Goal: Information Seeking & Learning: Learn about a topic

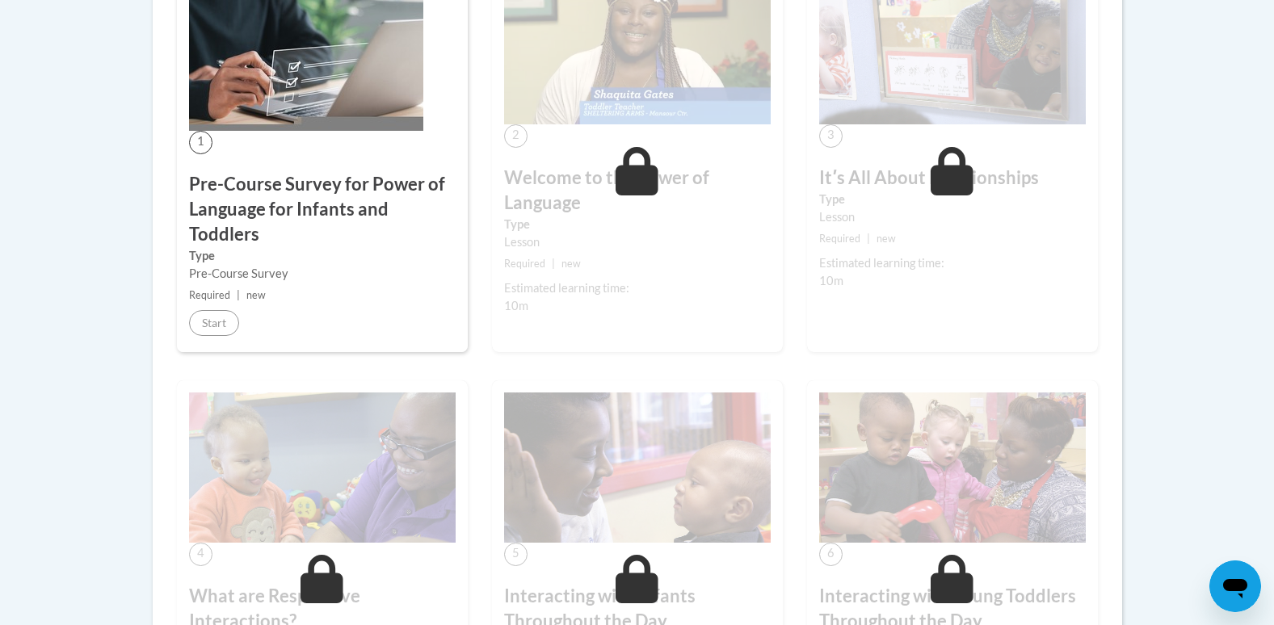
scroll to position [528, 0]
click at [304, 145] on div "1 Pre-Course Survey for Power of Language for Infants and Toddlers Type Pre-Cou…" at bounding box center [322, 158] width 291 height 390
click at [298, 89] on img at bounding box center [306, 53] width 234 height 157
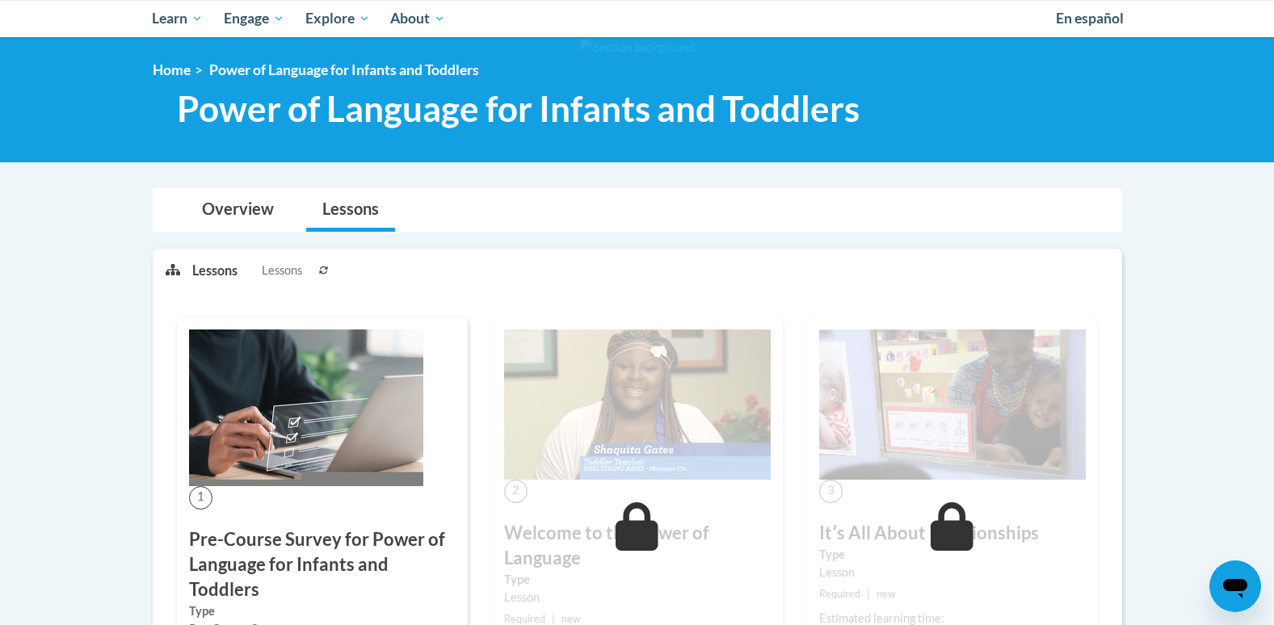
scroll to position [170, 0]
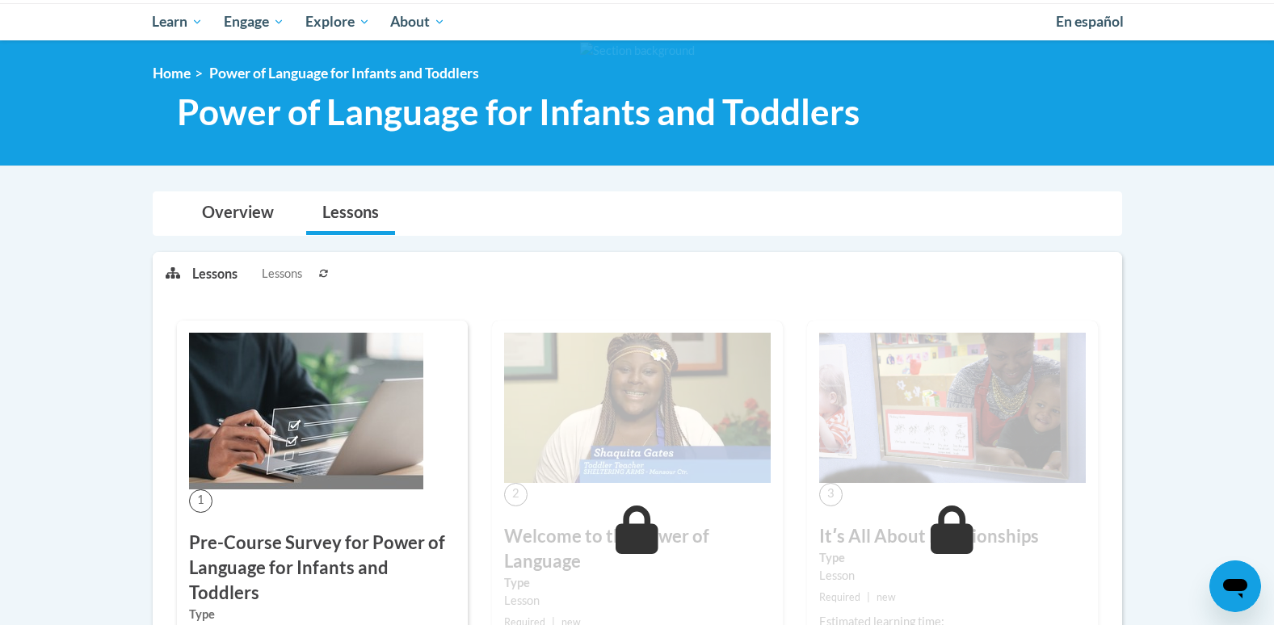
click at [375, 383] on img at bounding box center [306, 411] width 234 height 157
click at [254, 475] on img at bounding box center [306, 411] width 234 height 157
click at [259, 480] on img at bounding box center [306, 411] width 234 height 157
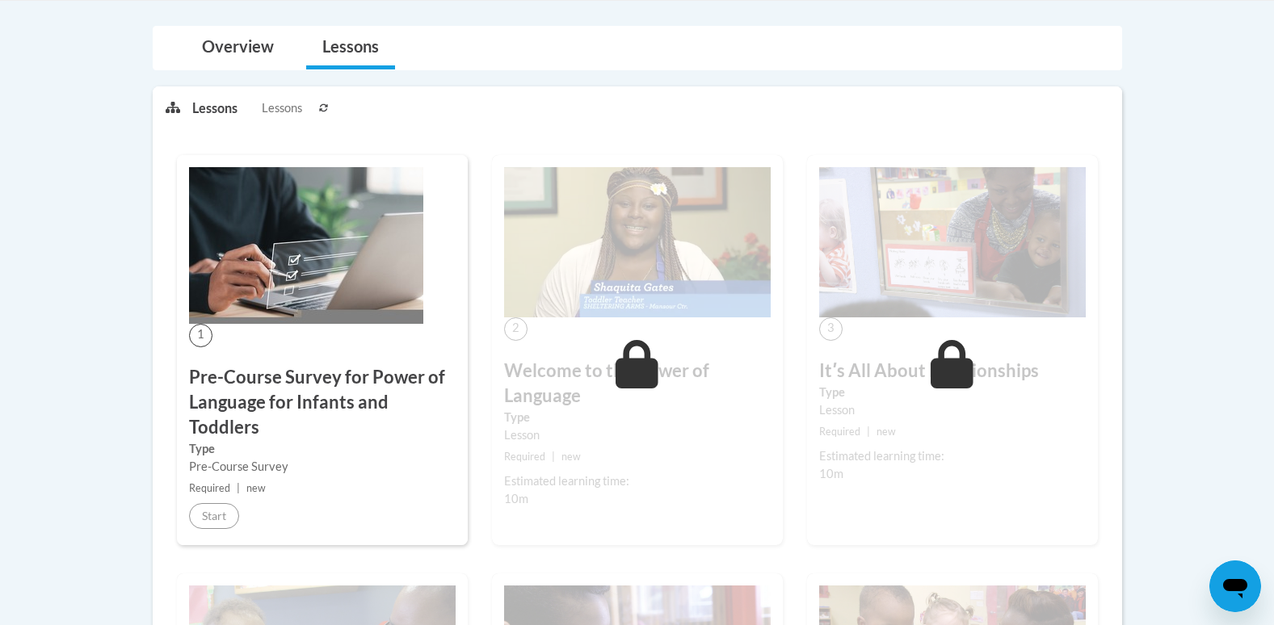
scroll to position [322, 0]
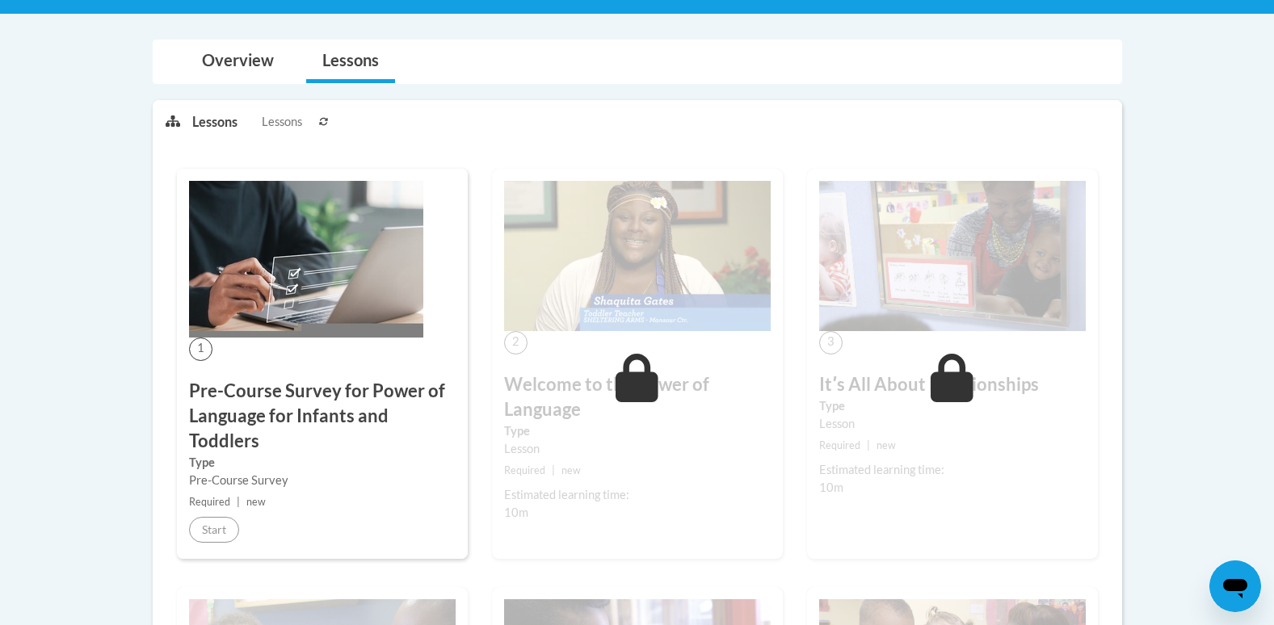
click at [238, 475] on div "Pre-Course Survey" at bounding box center [322, 481] width 267 height 18
click at [229, 494] on small "Required | new" at bounding box center [322, 503] width 267 height 18
click at [225, 498] on span "Required" at bounding box center [209, 502] width 41 height 12
click at [251, 279] on img at bounding box center [306, 259] width 234 height 157
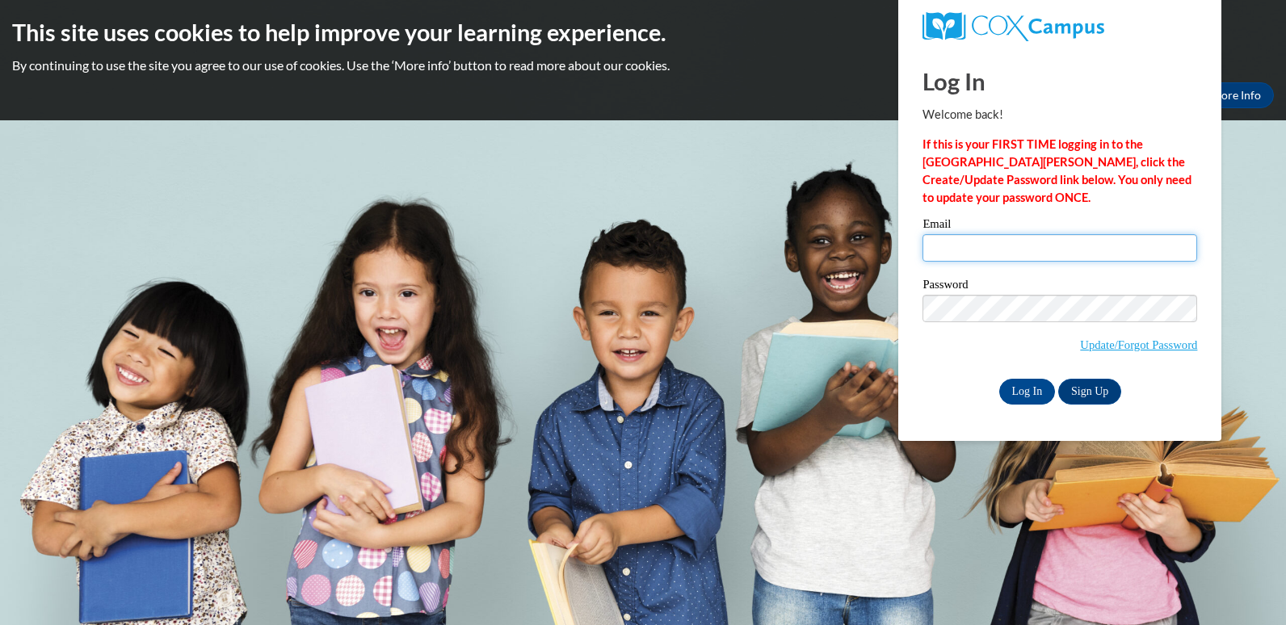
type input "[EMAIL_ADDRESS][DOMAIN_NAME]"
click at [939, 382] on div "Log In Sign Up" at bounding box center [1060, 392] width 275 height 26
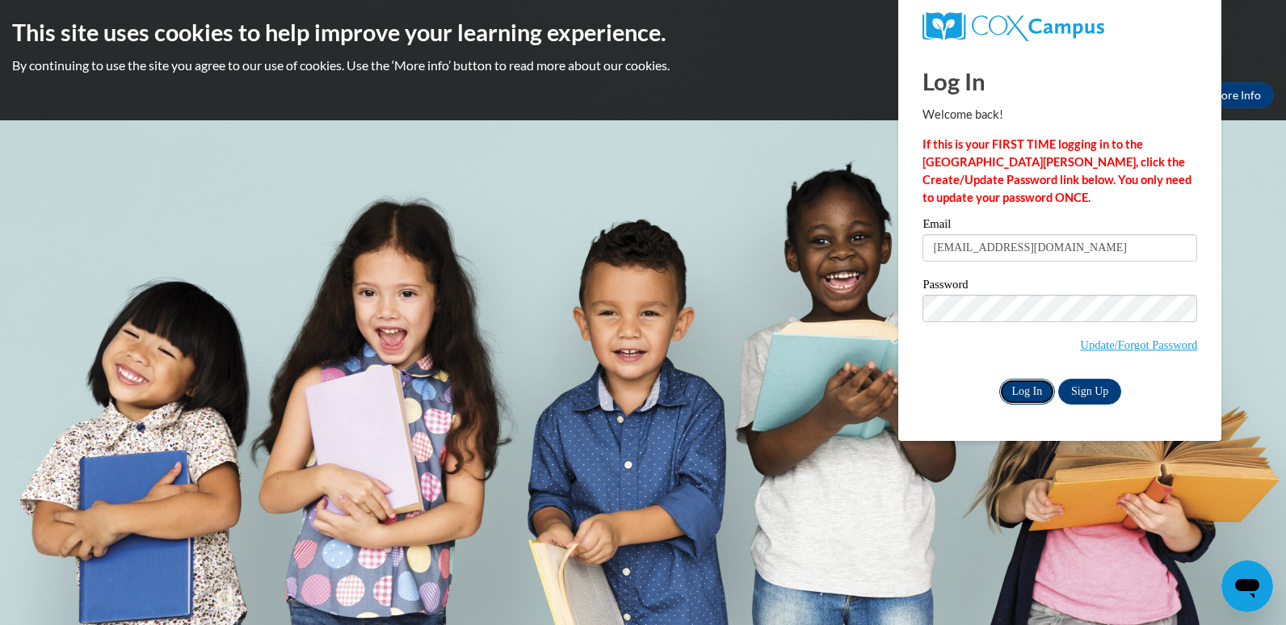
click at [1032, 384] on input "Log In" at bounding box center [1027, 392] width 57 height 26
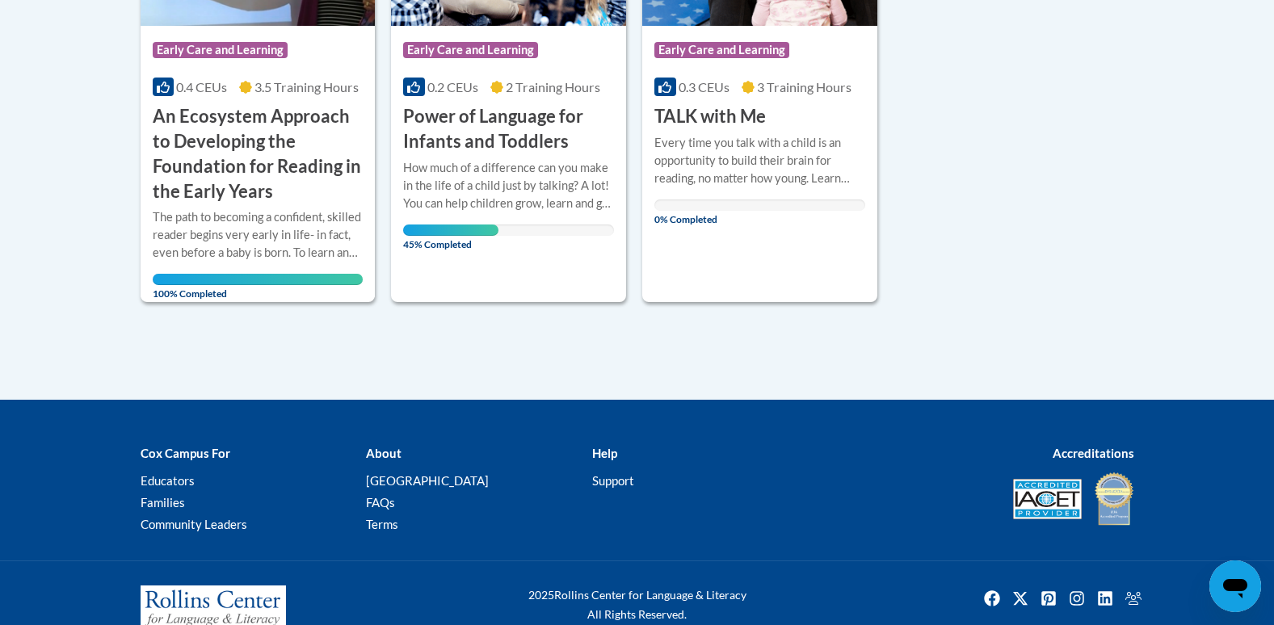
scroll to position [552, 0]
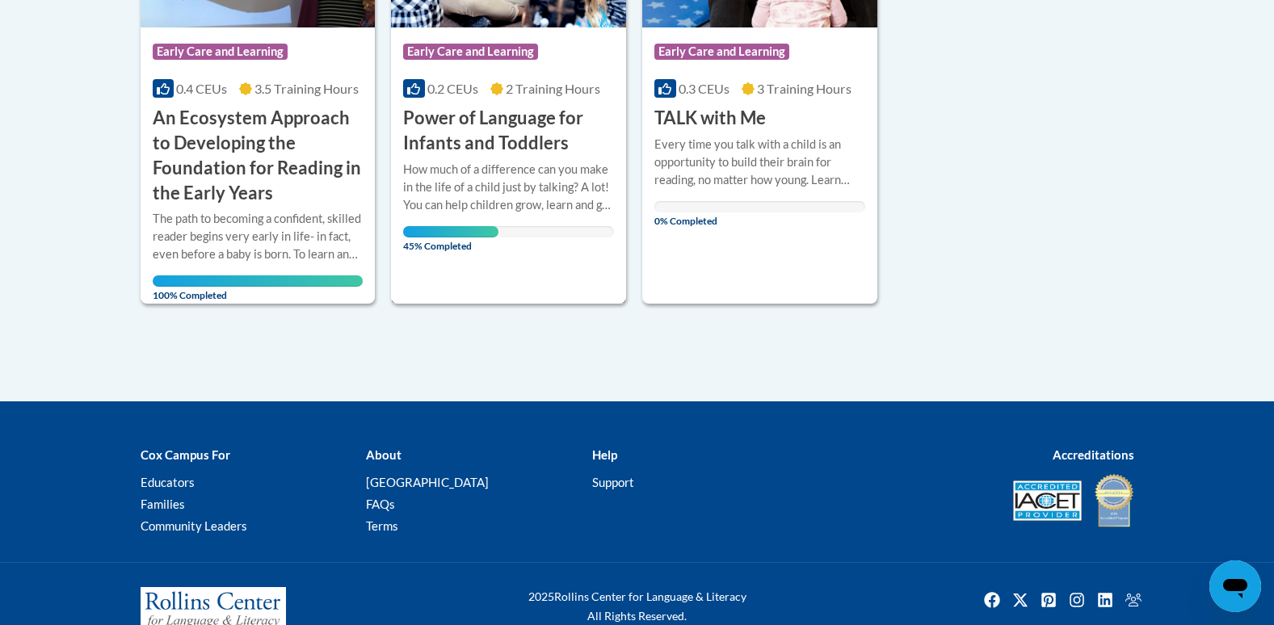
click at [443, 186] on div "How much of a difference can you make in the life of a child just by talking? A…" at bounding box center [508, 187] width 211 height 53
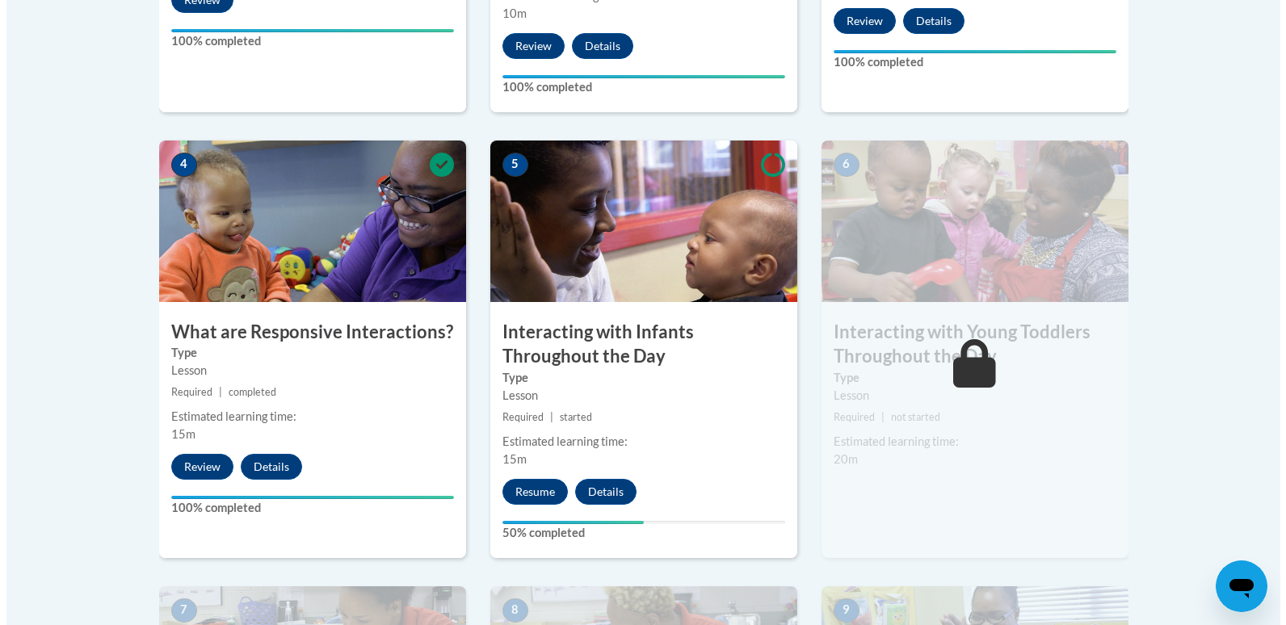
scroll to position [873, 0]
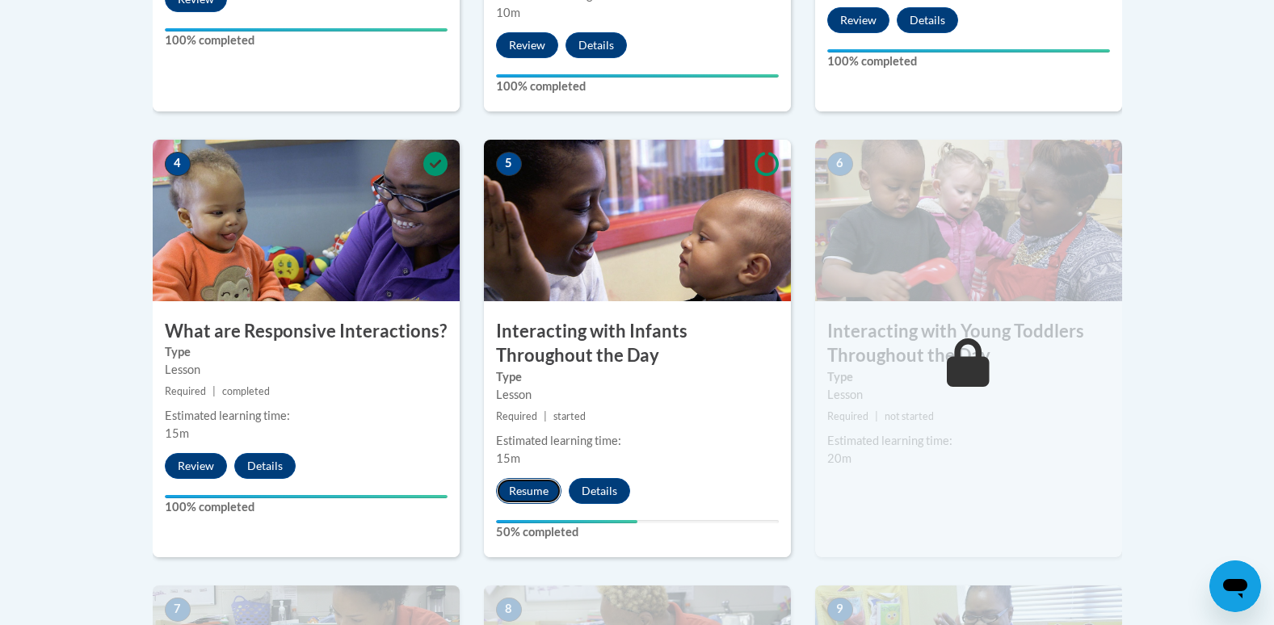
click at [545, 478] on button "Resume" at bounding box center [528, 491] width 65 height 26
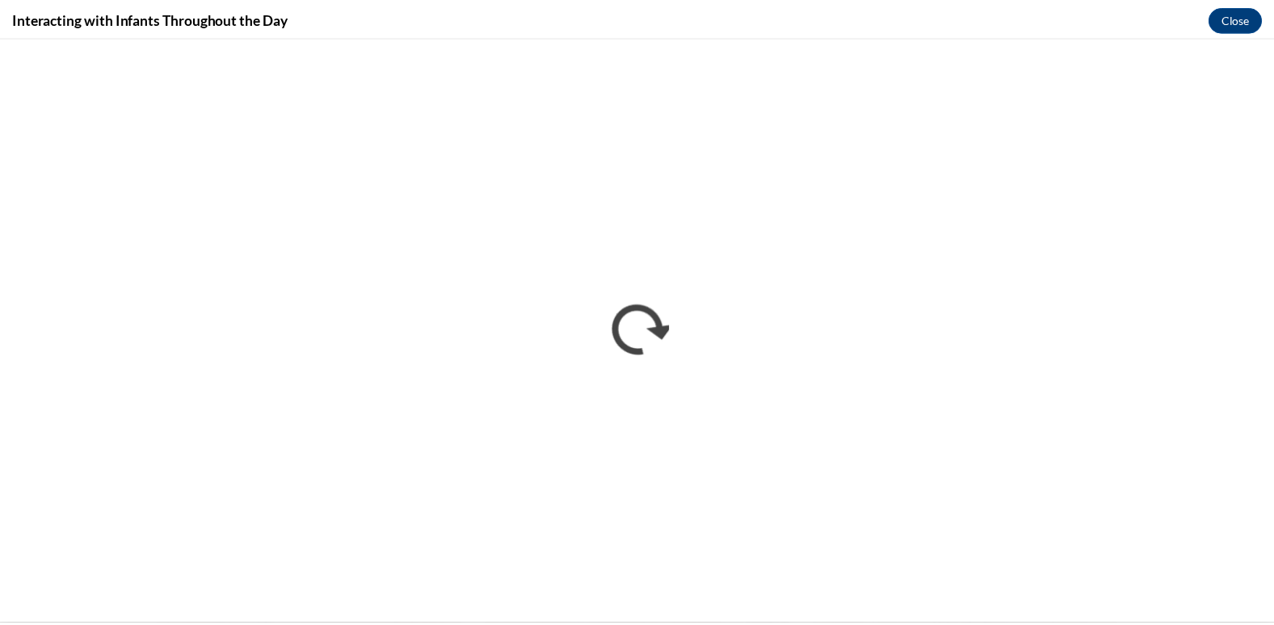
scroll to position [0, 0]
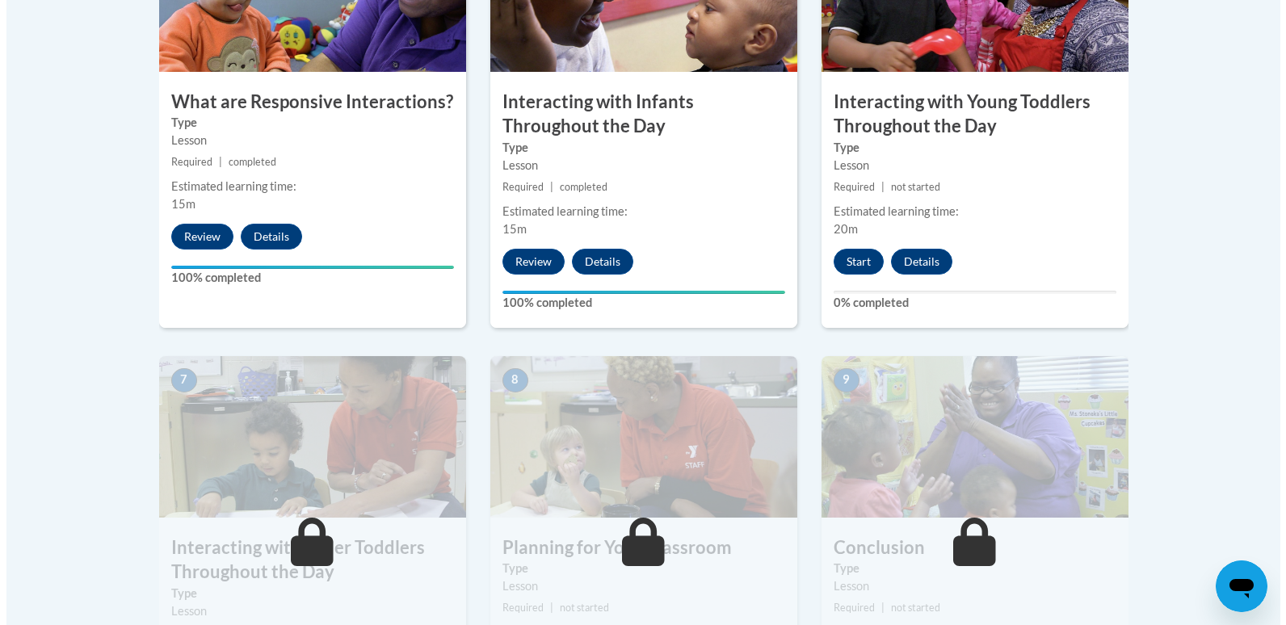
scroll to position [1093, 0]
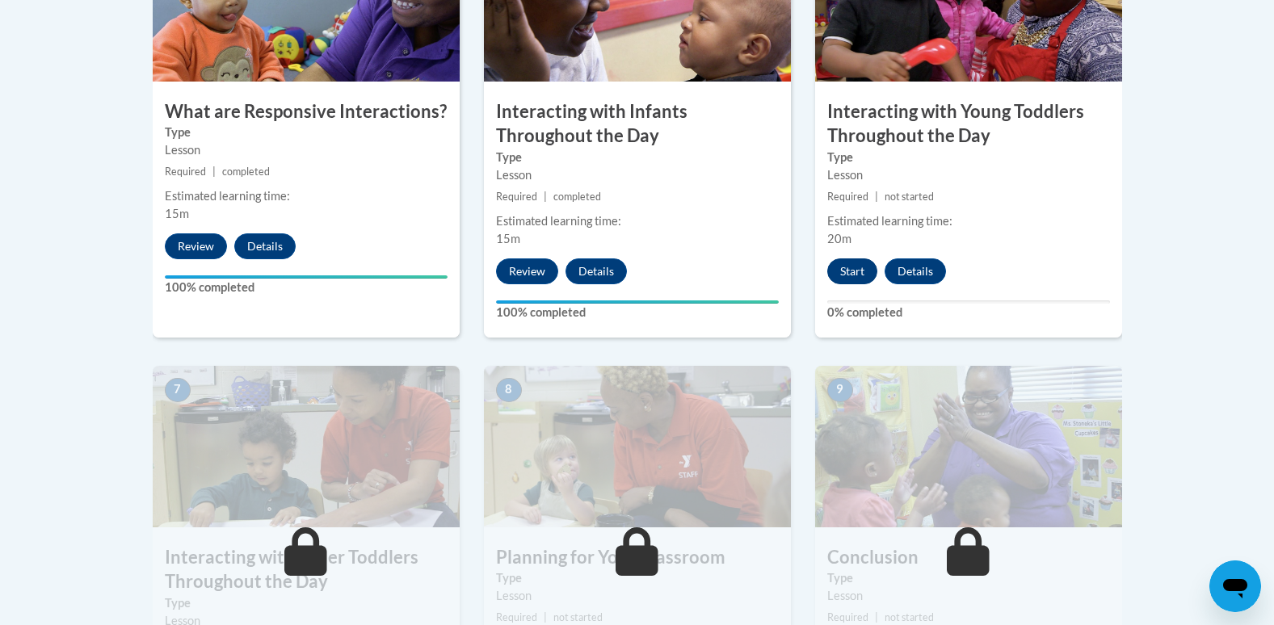
click at [846, 259] on button "Start" at bounding box center [852, 272] width 50 height 26
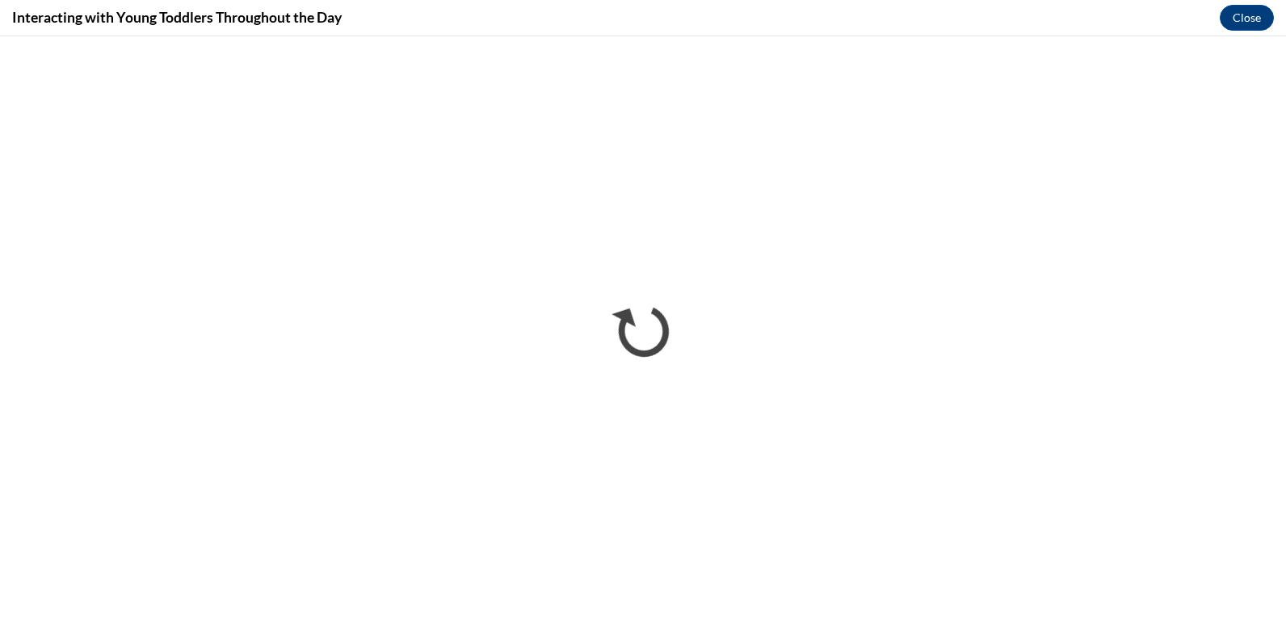
scroll to position [0, 0]
